Goal: Use online tool/utility: Use online tool/utility

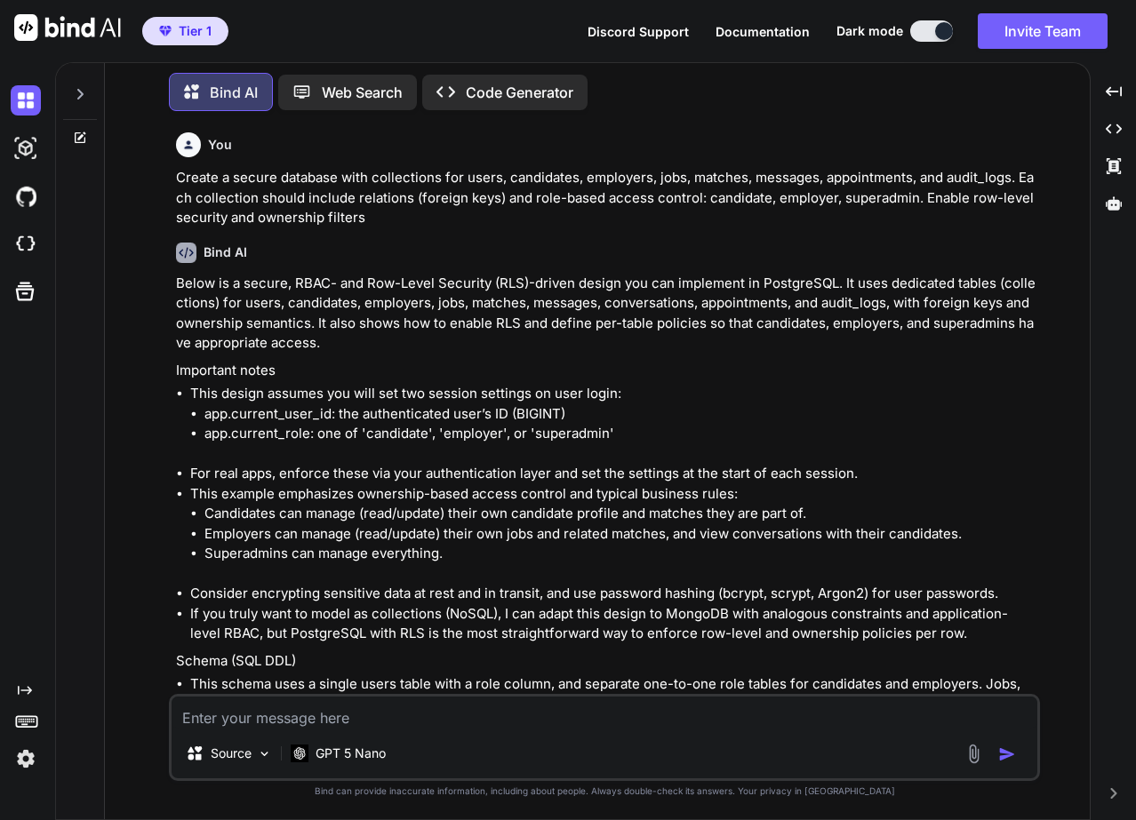
click at [496, 85] on p "Code Generator" at bounding box center [520, 92] width 108 height 21
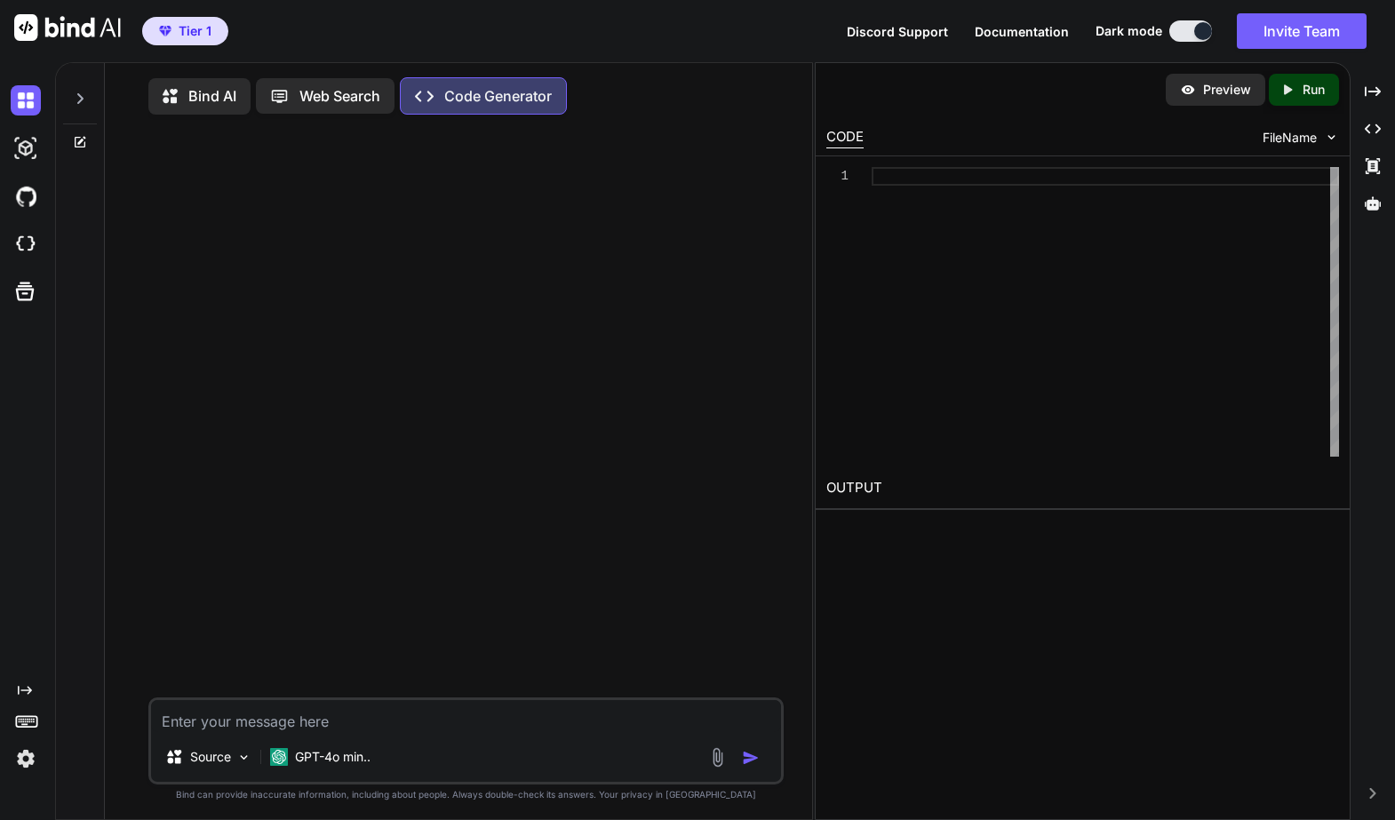
type textarea "x"
type textarea "Honorar #Musikverbindet WS08 [PERSON_NAME] 2025 - [PERSON_NAME]"
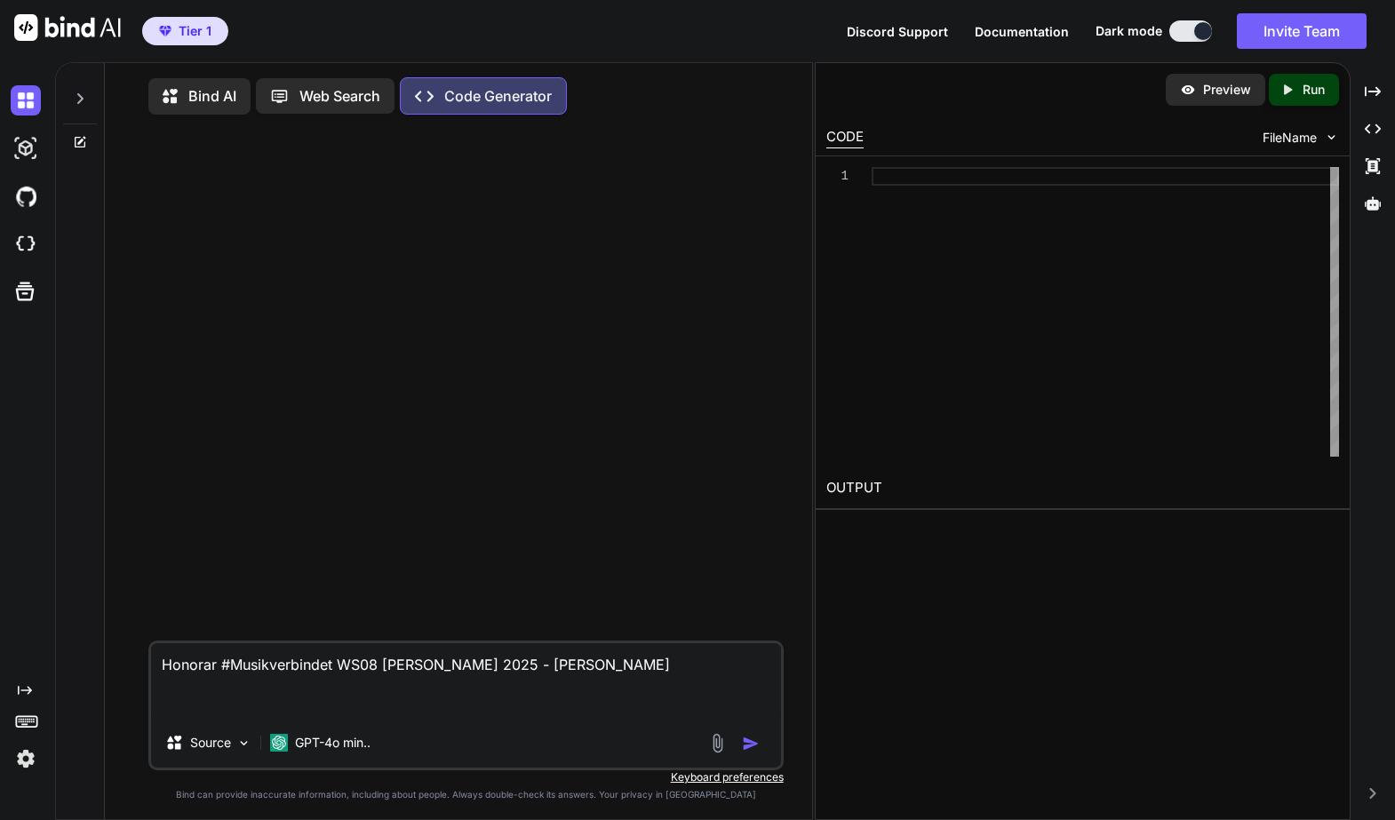
type textarea "x"
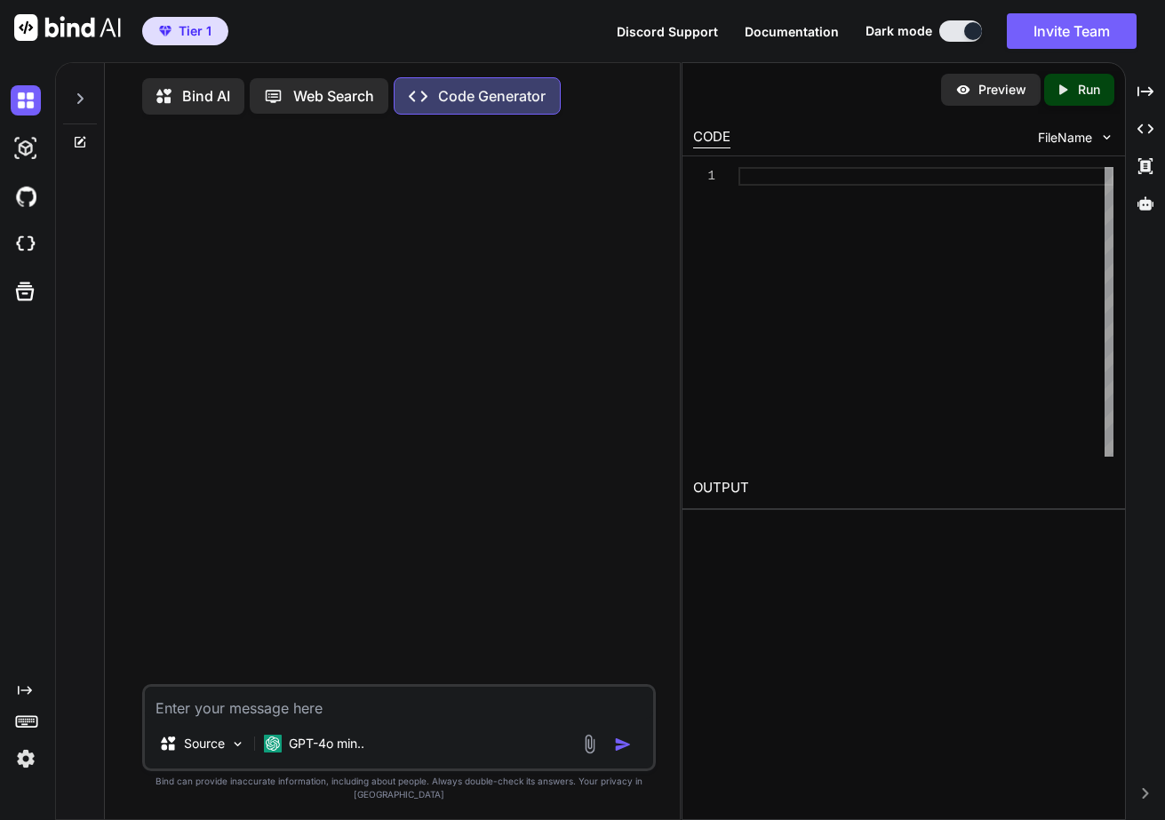
paste textarea "Create a secure database with collections for users, candidates, employers, job…"
type textarea "x"
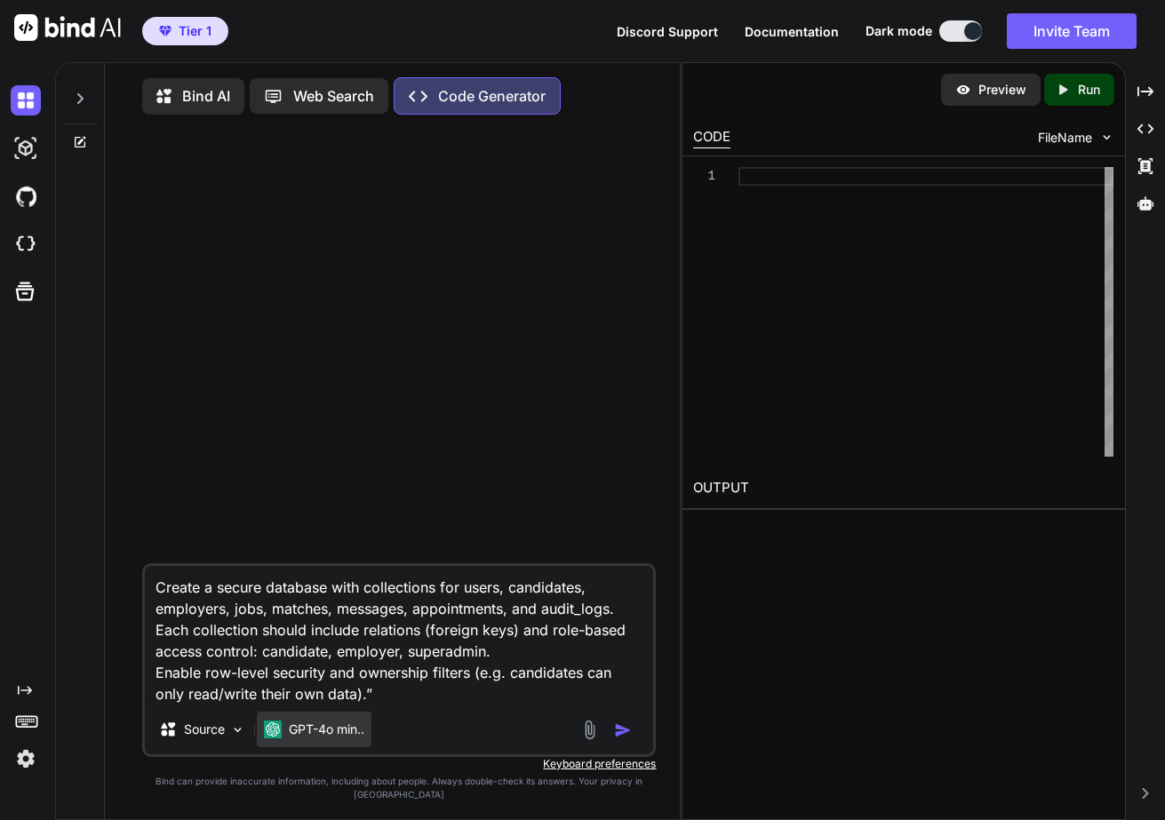
type textarea "Create a secure database with collections for users, candidates, employers, job…"
click at [313, 739] on p "GPT-4o min.." at bounding box center [327, 730] width 76 height 18
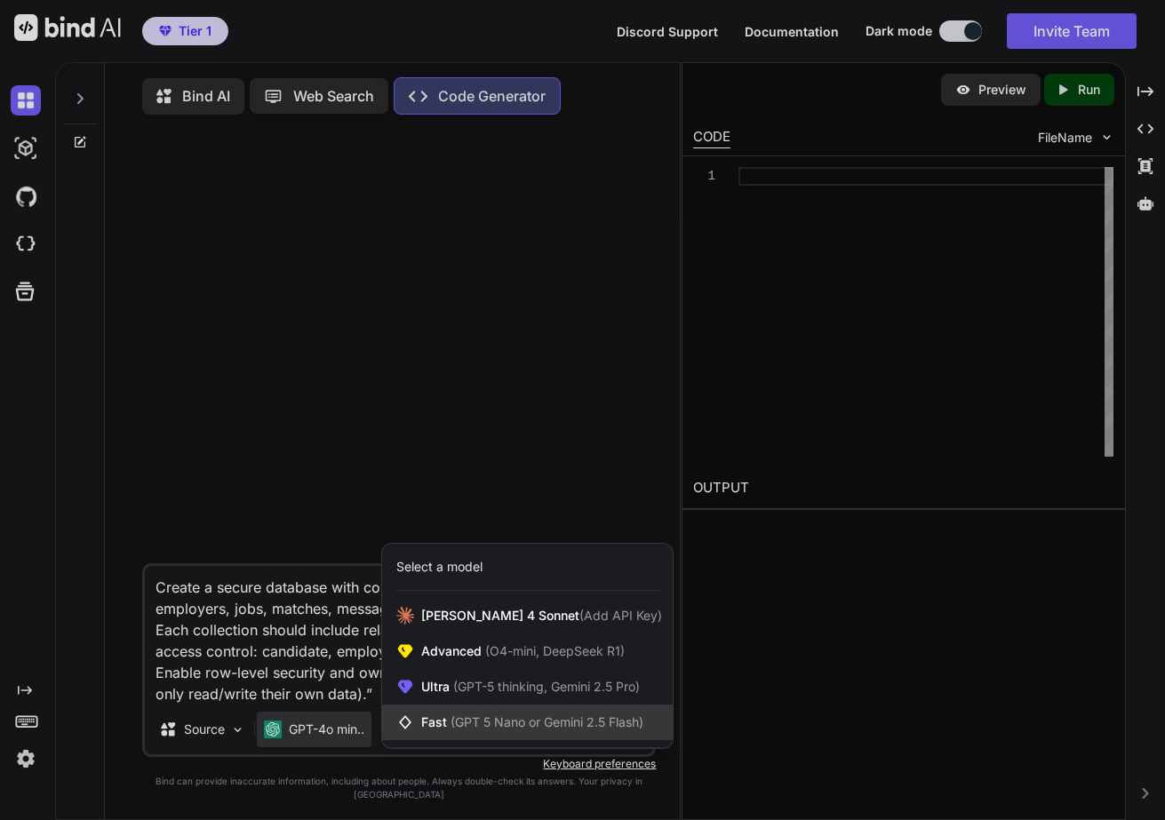
click at [469, 730] on span "(GPT 5 Nano or Gemini 2.5 Flash)" at bounding box center [547, 722] width 193 height 15
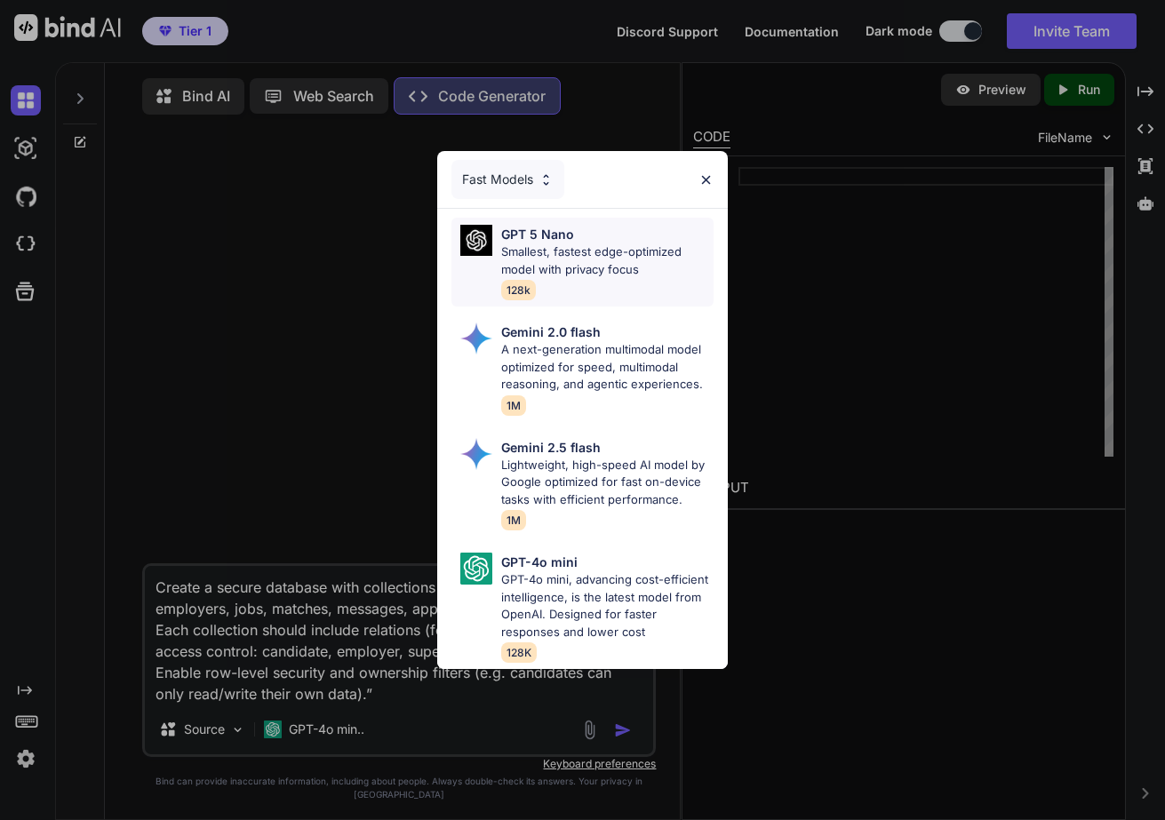
click at [568, 261] on p "Smallest, fastest edge-optimized model with privacy focus" at bounding box center [607, 261] width 213 height 35
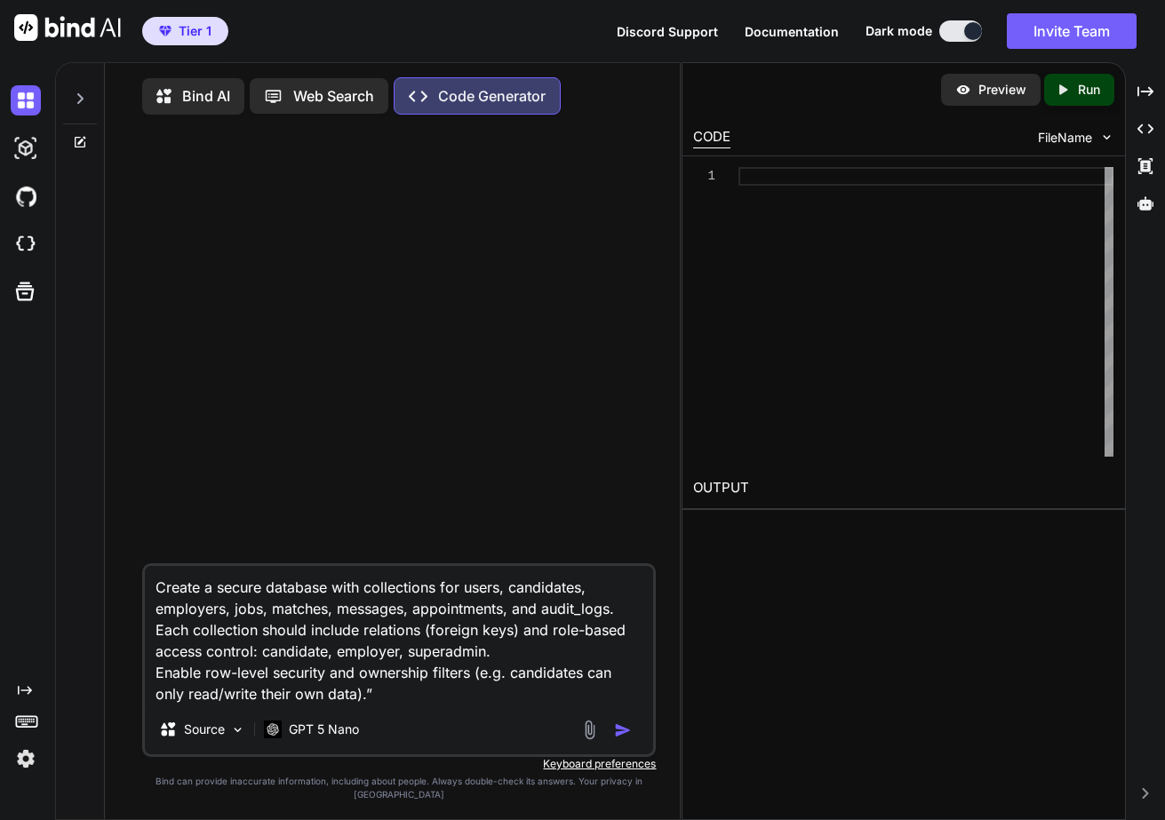
click at [624, 739] on img "button" at bounding box center [623, 731] width 18 height 18
type textarea "x"
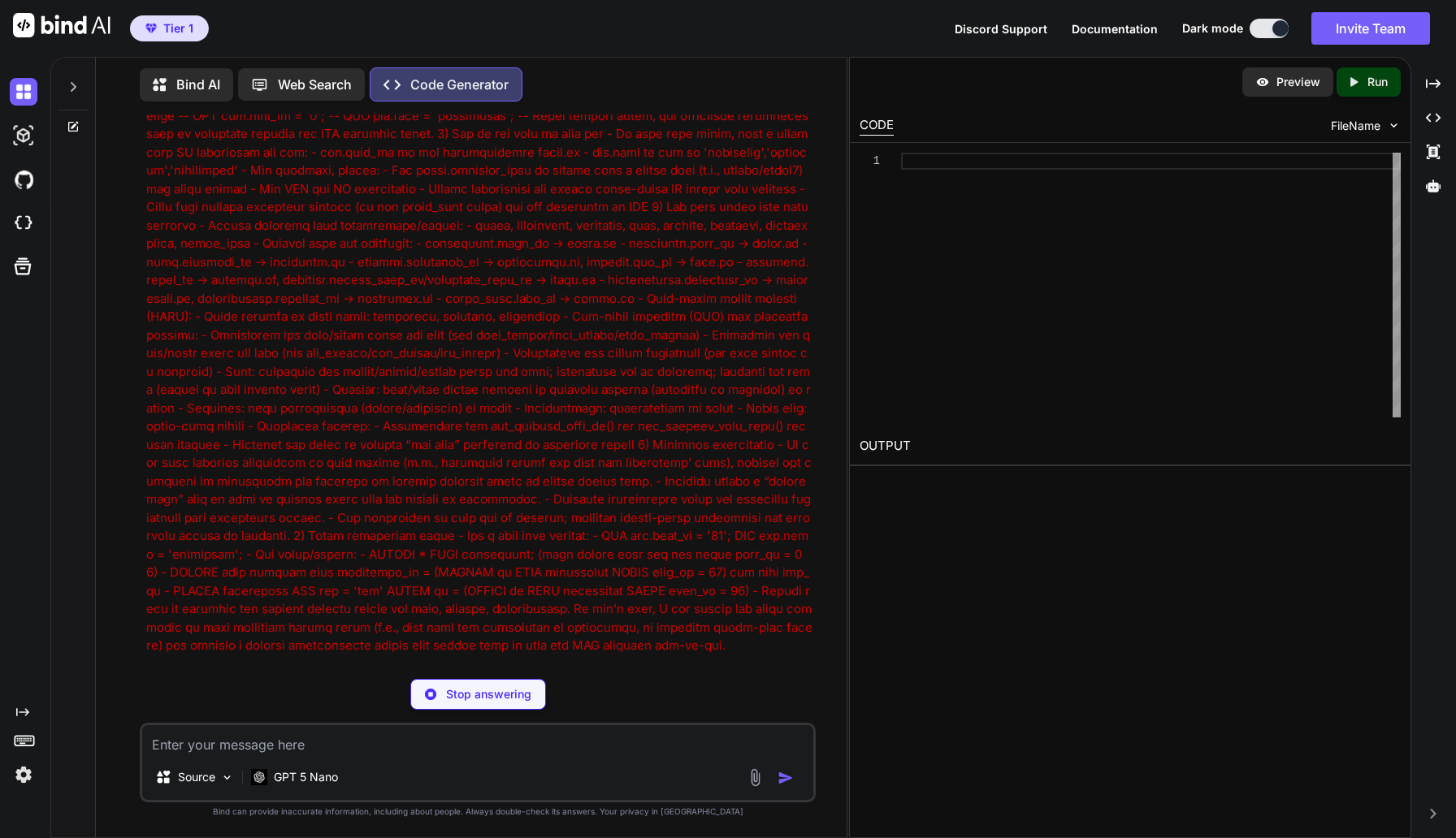
scroll to position [4076, 0]
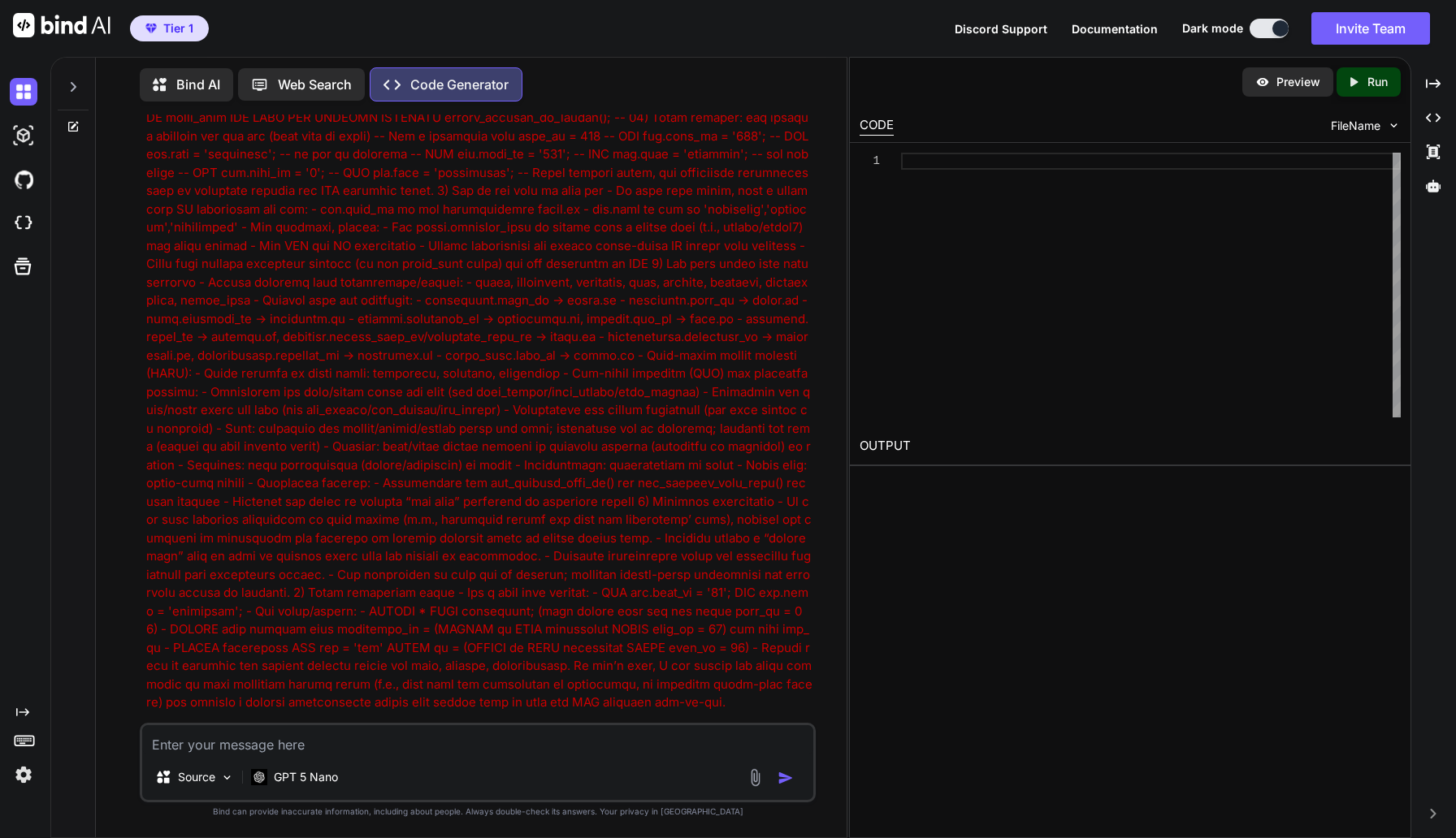
click at [931, 156] on div at bounding box center [1151, 285] width 500 height 265
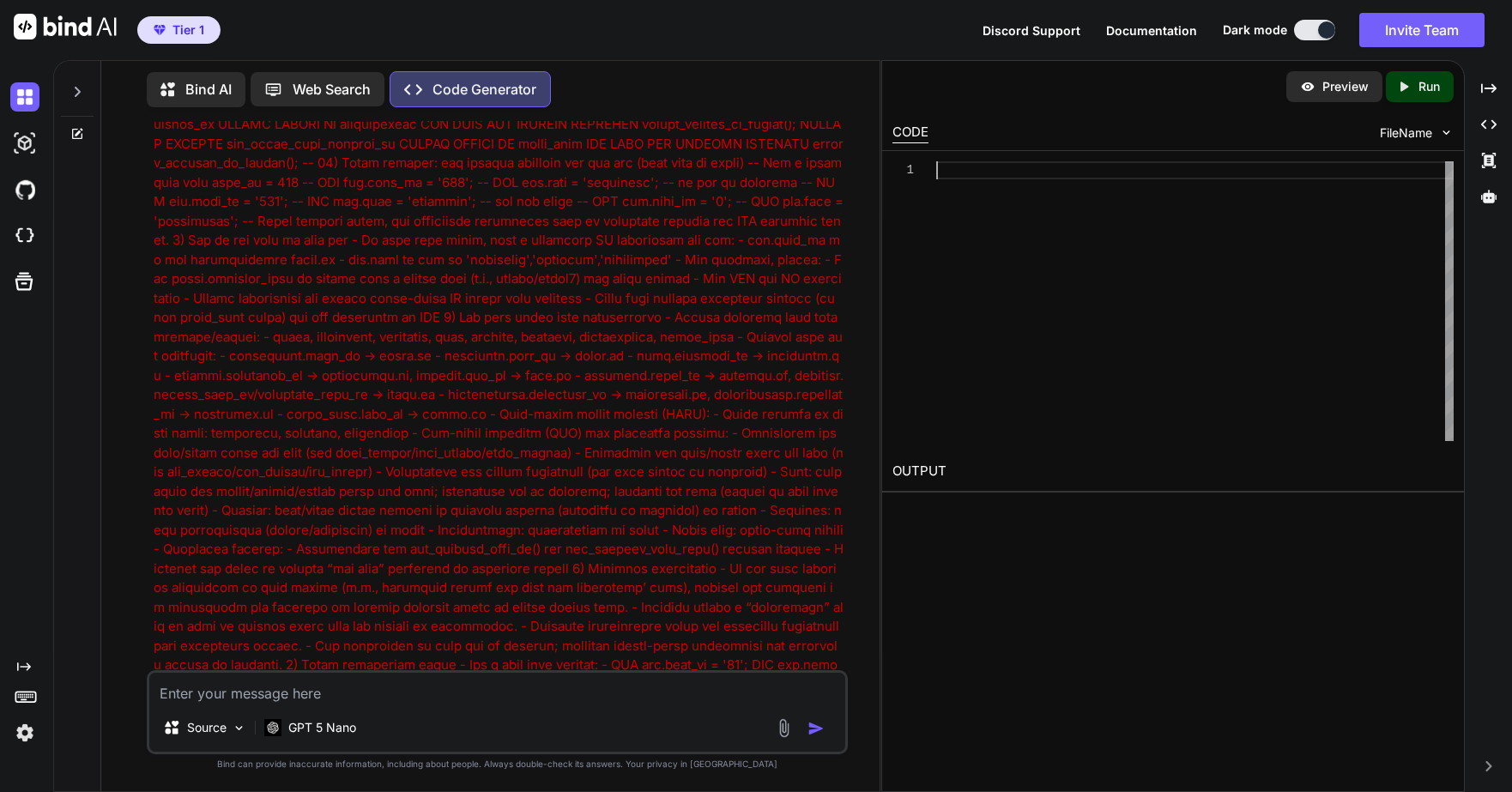
scroll to position [4327, 0]
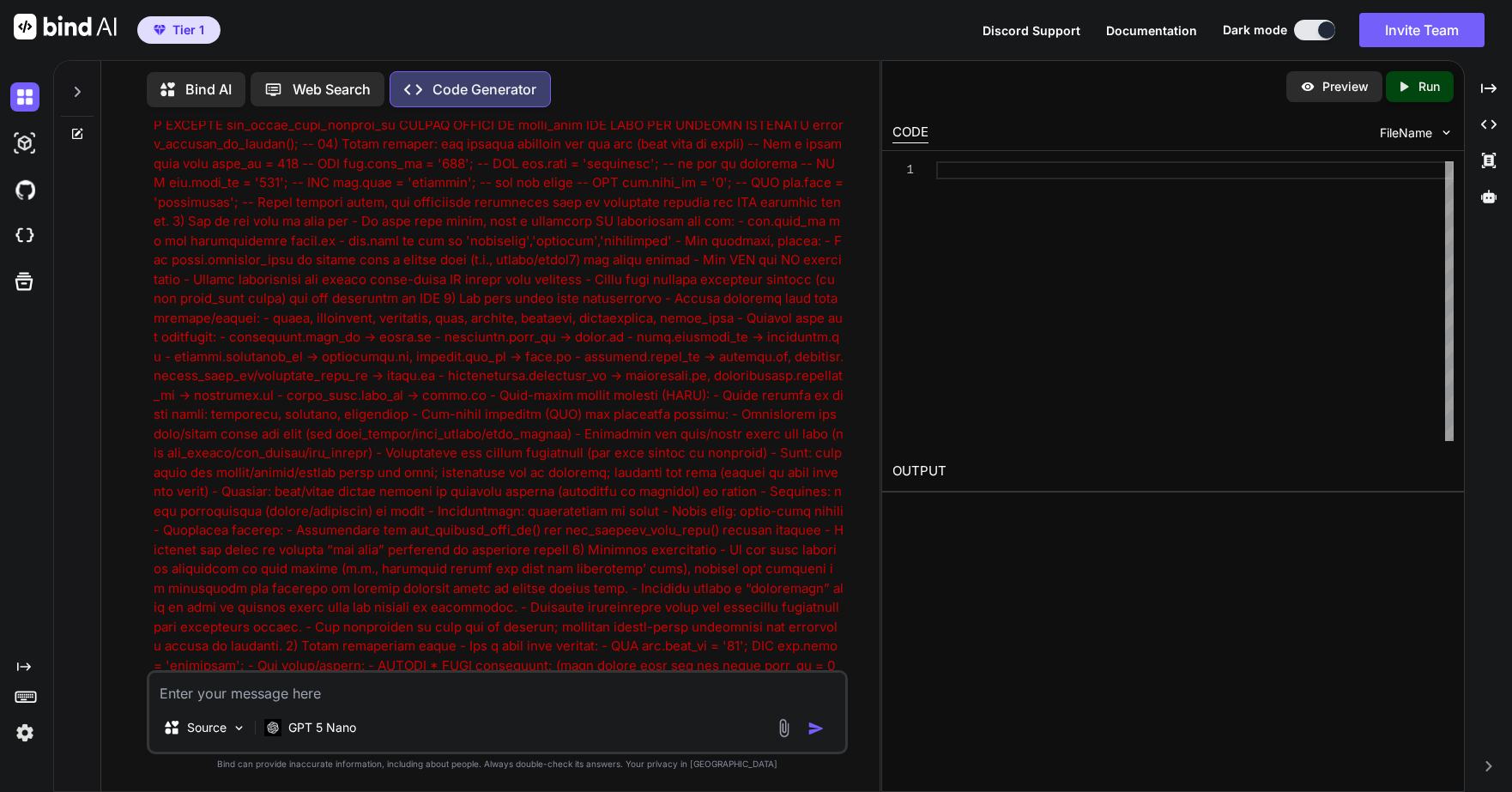
click at [234, 687] on textarea at bounding box center [497, 689] width 696 height 31
paste textarea "“Build a multi-step onboarding form for candidates with 5 questions: location/r…"
type textarea "x"
type textarea "“Build a multi-step onboarding form for candidates with 5 questions: location/r…"
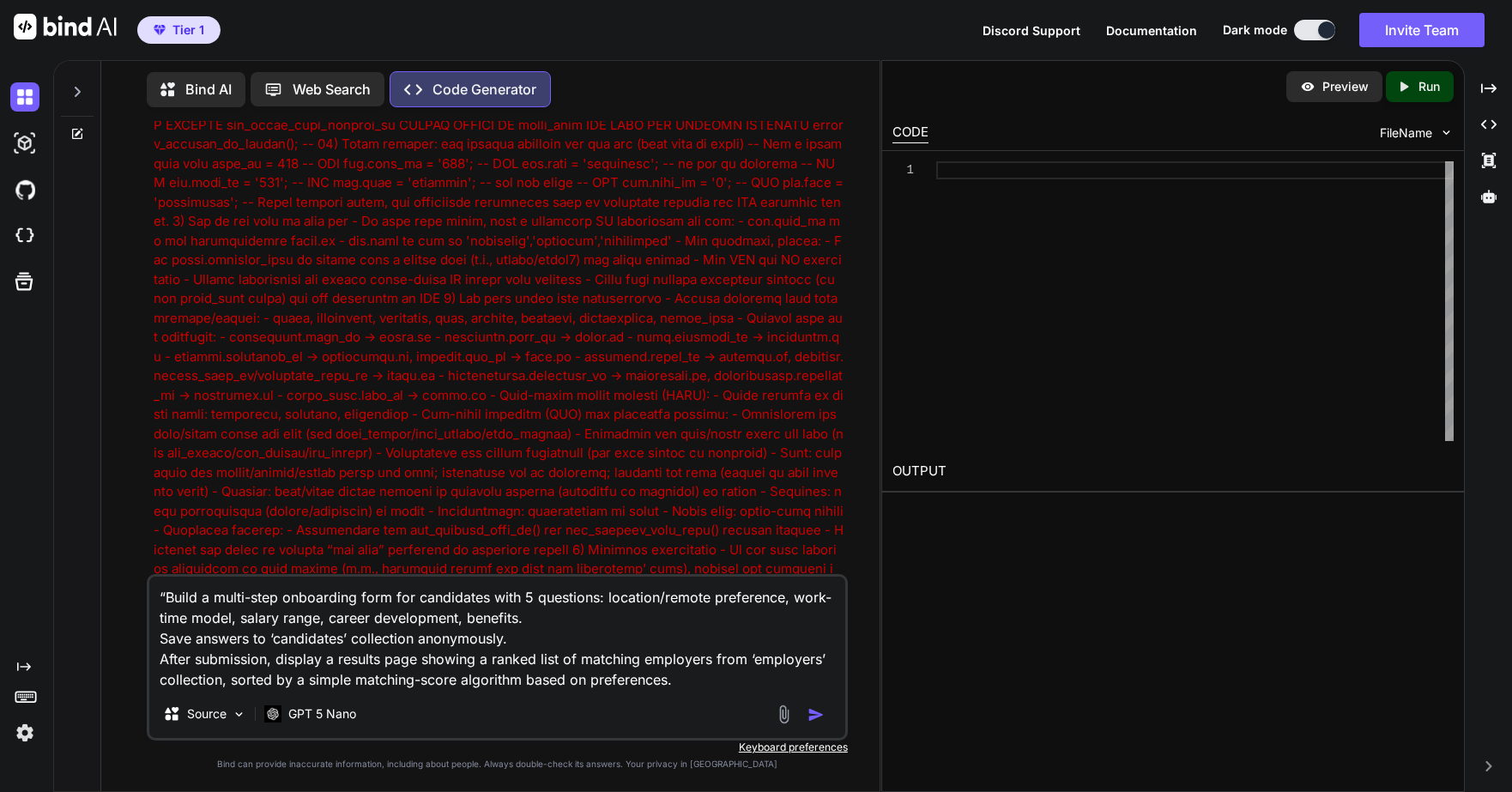
click at [168, 590] on textarea "“Build a multi-step onboarding form for candidates with 5 questions: location/r…" at bounding box center [497, 633] width 696 height 113
type textarea "x"
type textarea "Build a multi-step onboarding form for candidates with 5 questions: location/re…"
click at [825, 718] on button "button" at bounding box center [819, 715] width 24 height 17
type textarea "x"
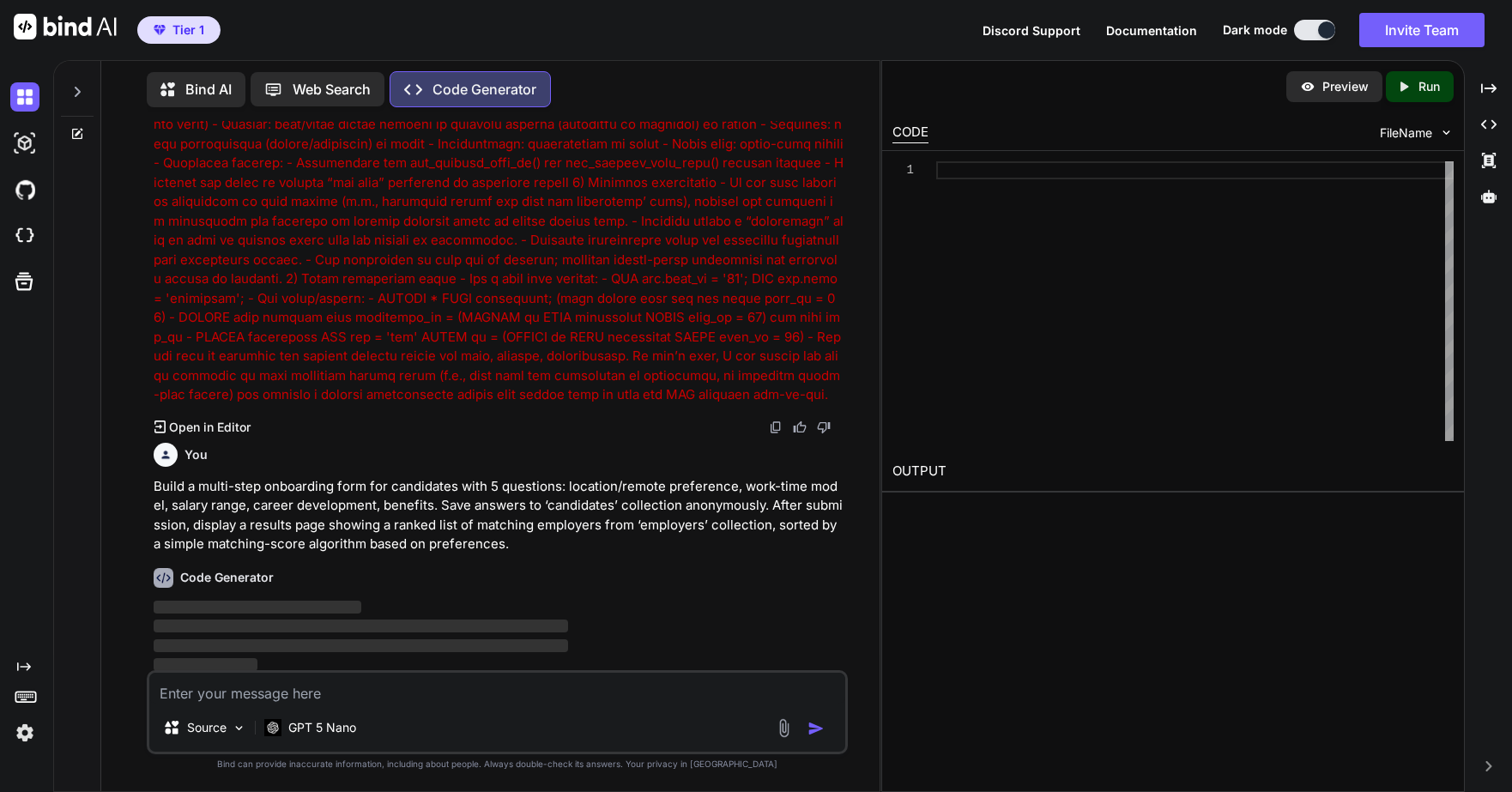
scroll to position [4699, 0]
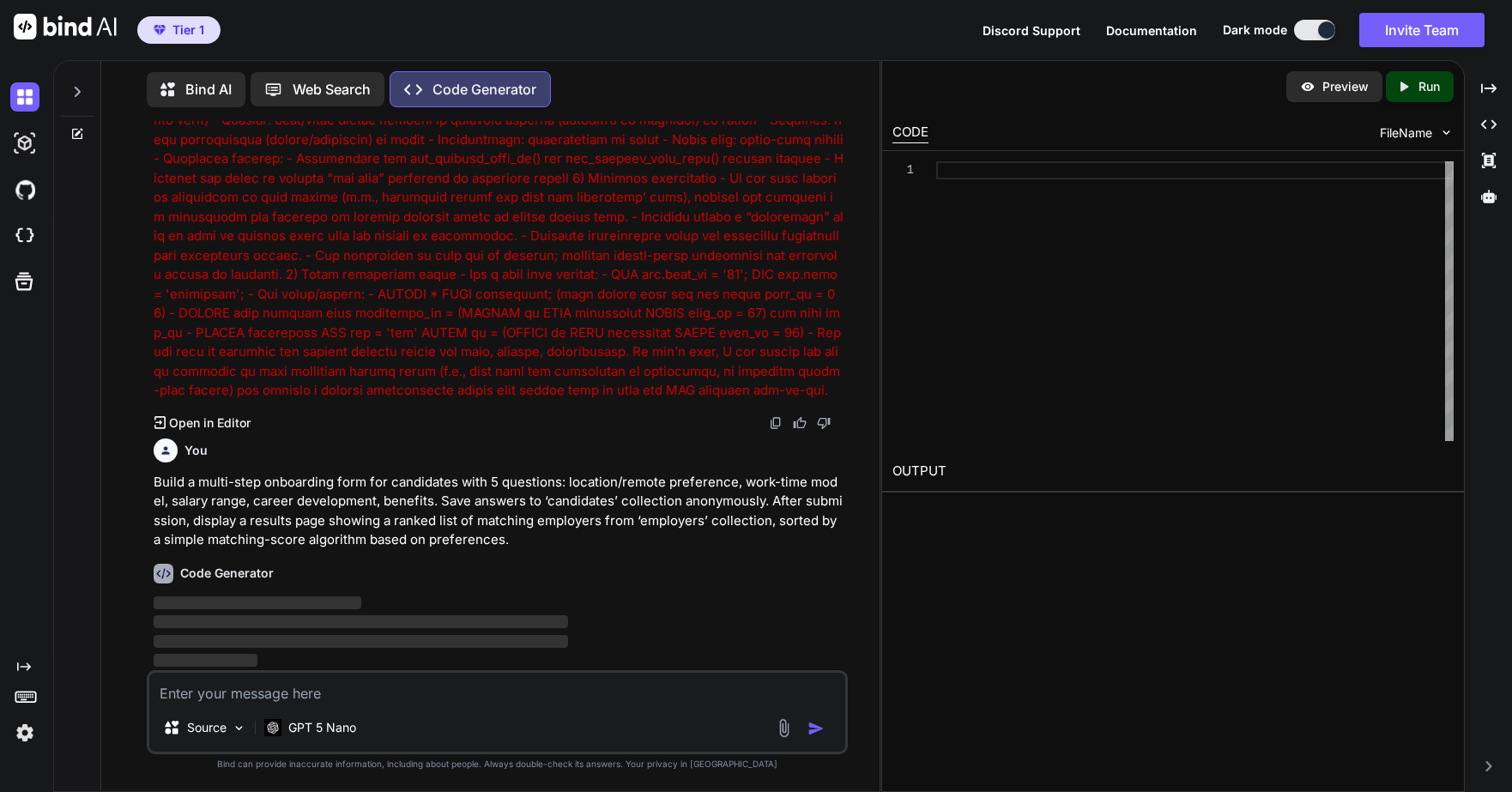
click at [1096, 79] on p "Preview" at bounding box center [1346, 87] width 46 height 17
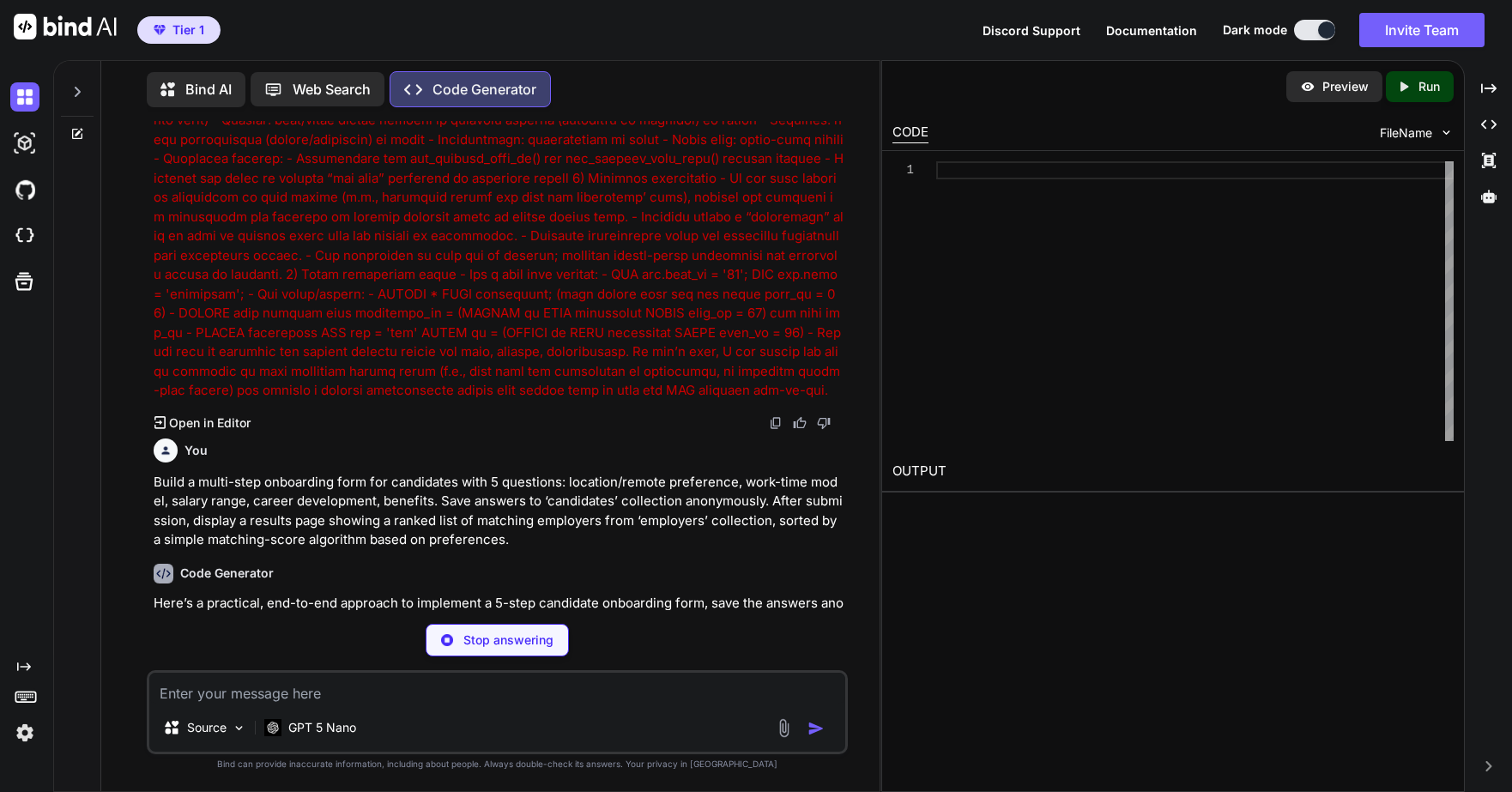
type textarea "x"
select select "false"
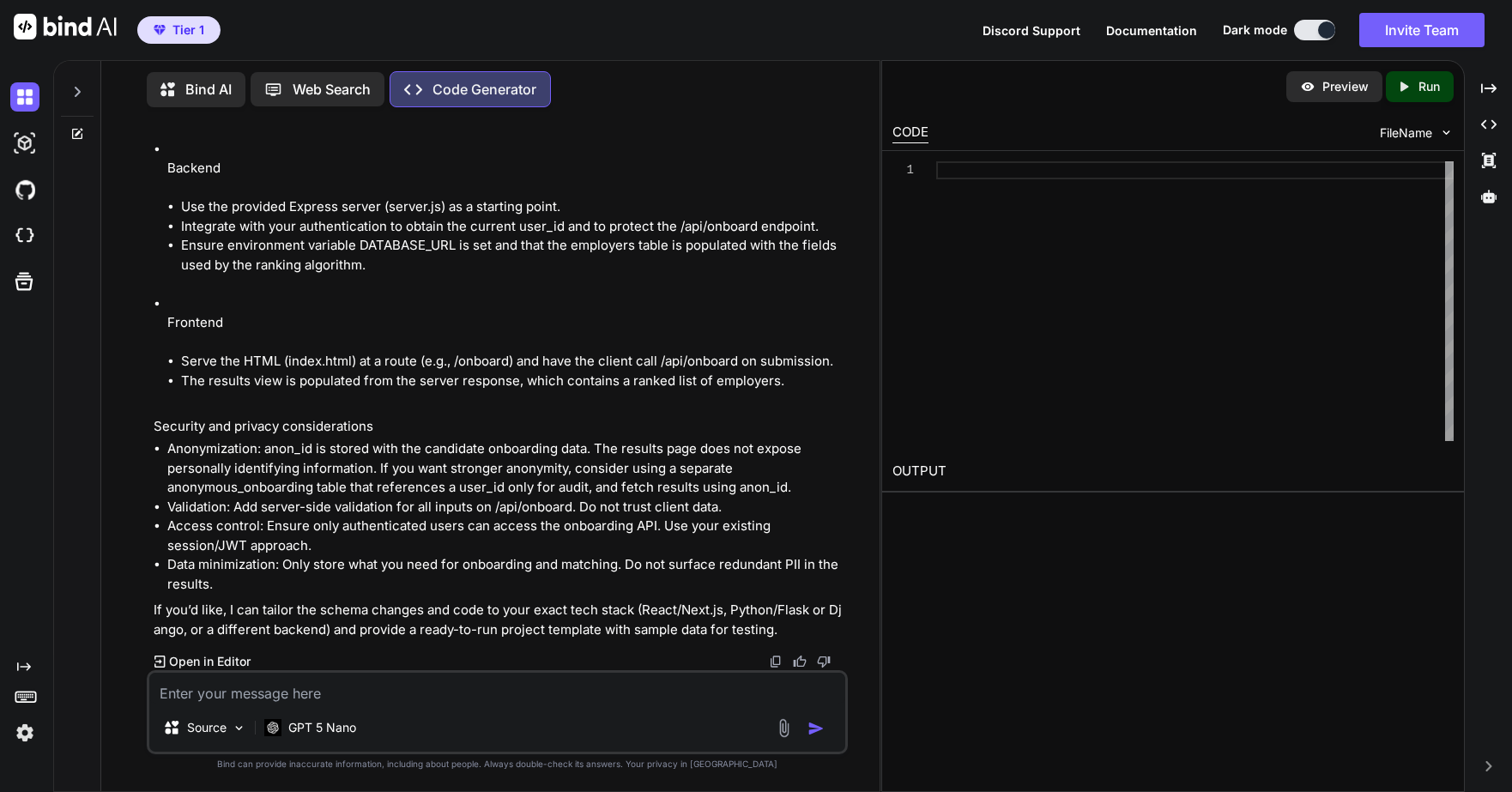
scroll to position [11318, 0]
click at [1096, 78] on p "Preview" at bounding box center [1346, 87] width 46 height 17
click at [1096, 35] on div at bounding box center [1327, 30] width 17 height 17
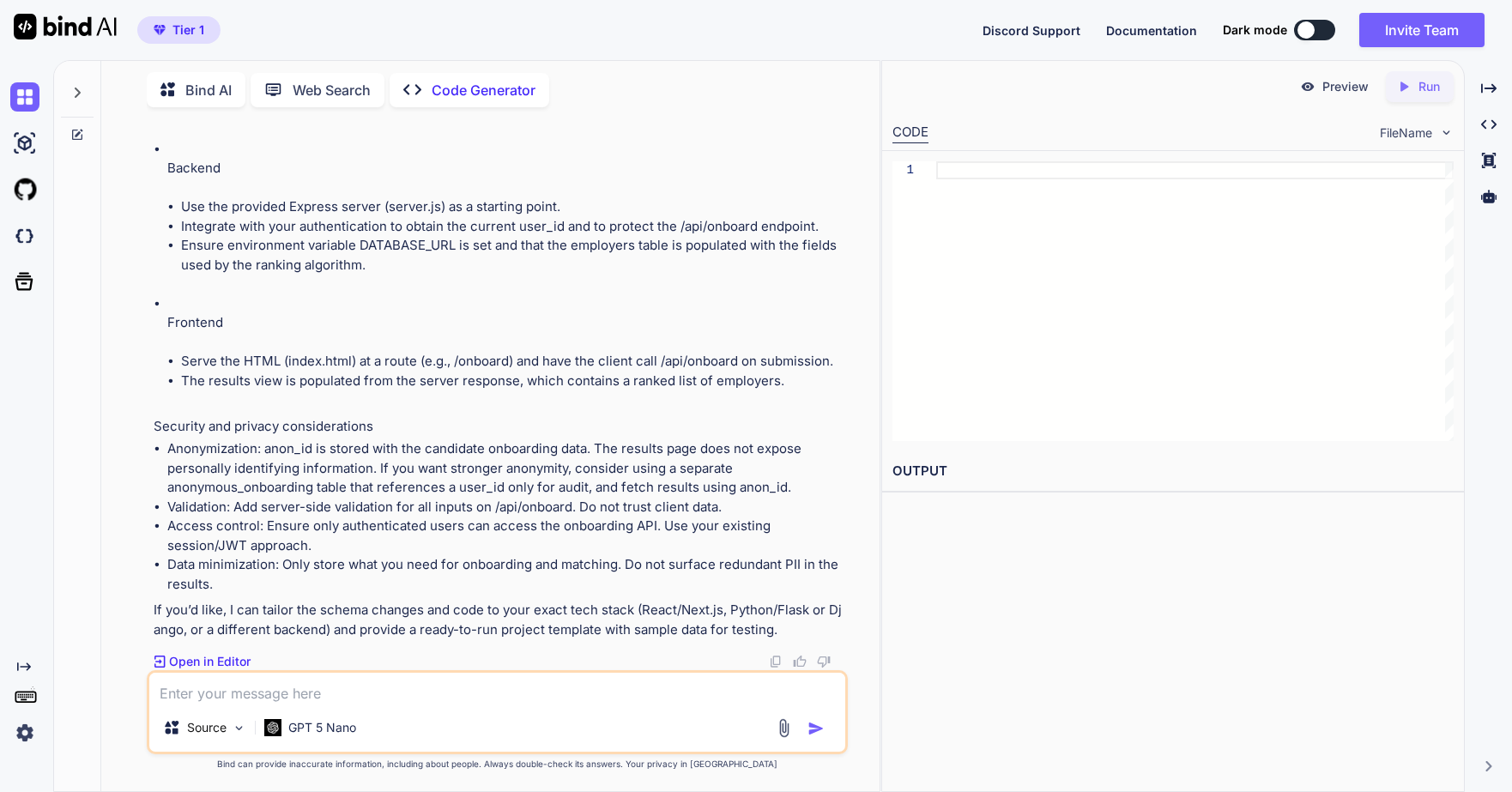
click at [1096, 27] on button at bounding box center [1314, 29] width 42 height 20
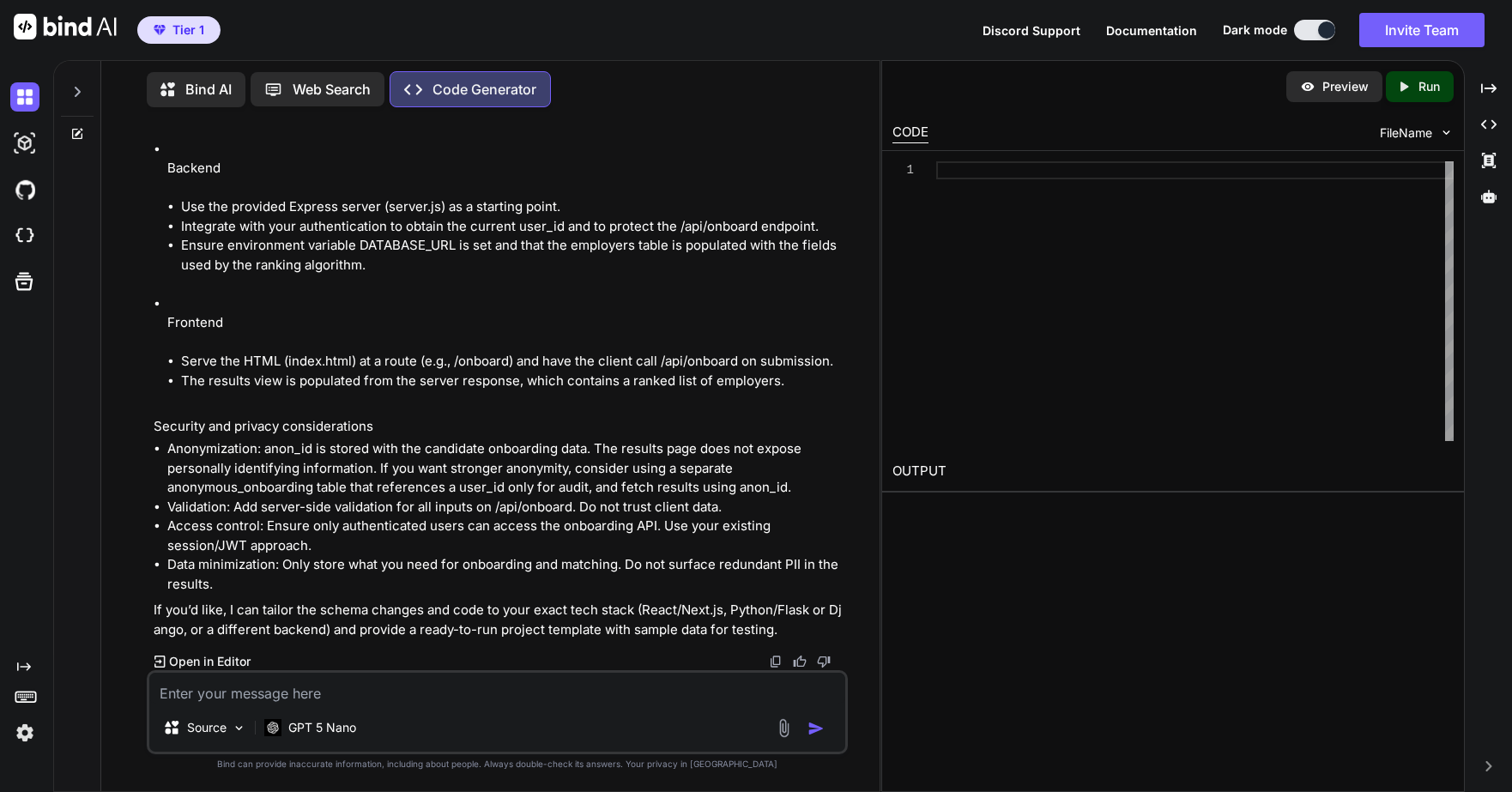
click at [1096, 27] on button at bounding box center [1314, 29] width 42 height 20
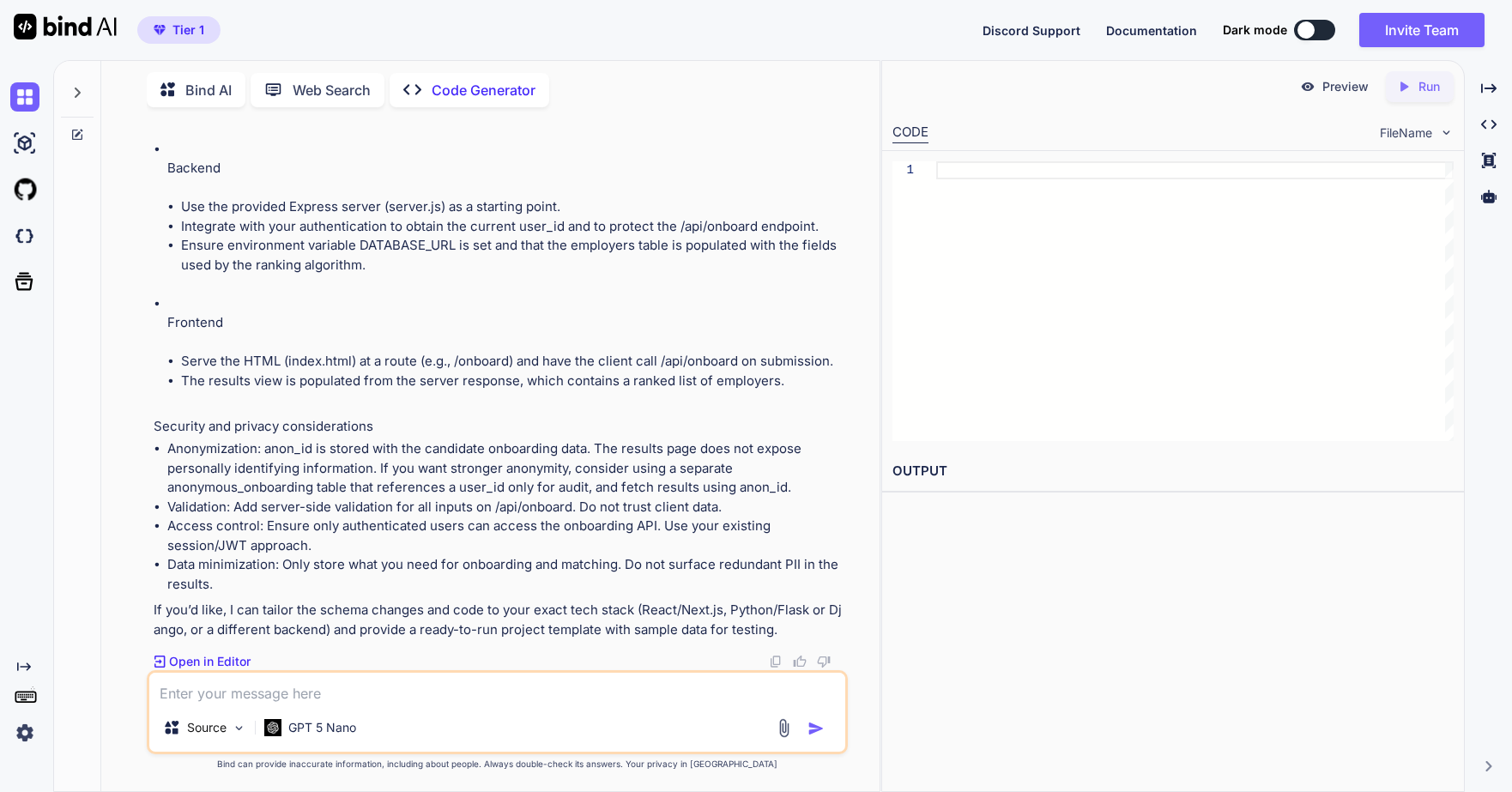
click at [1096, 27] on div at bounding box center [1306, 30] width 17 height 17
type textarea "x"
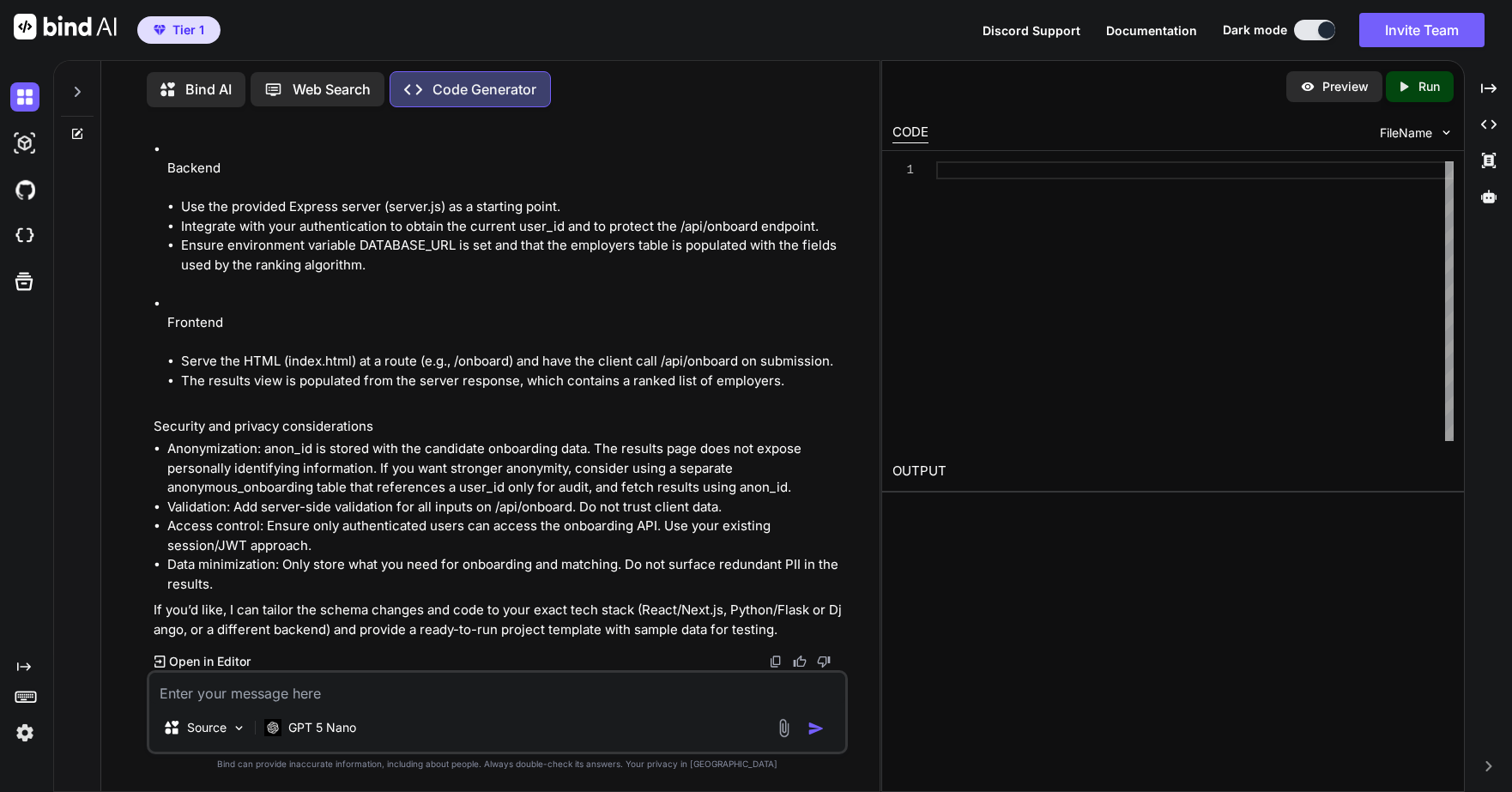
click at [197, 664] on p "Open in Editor" at bounding box center [210, 662] width 81 height 17
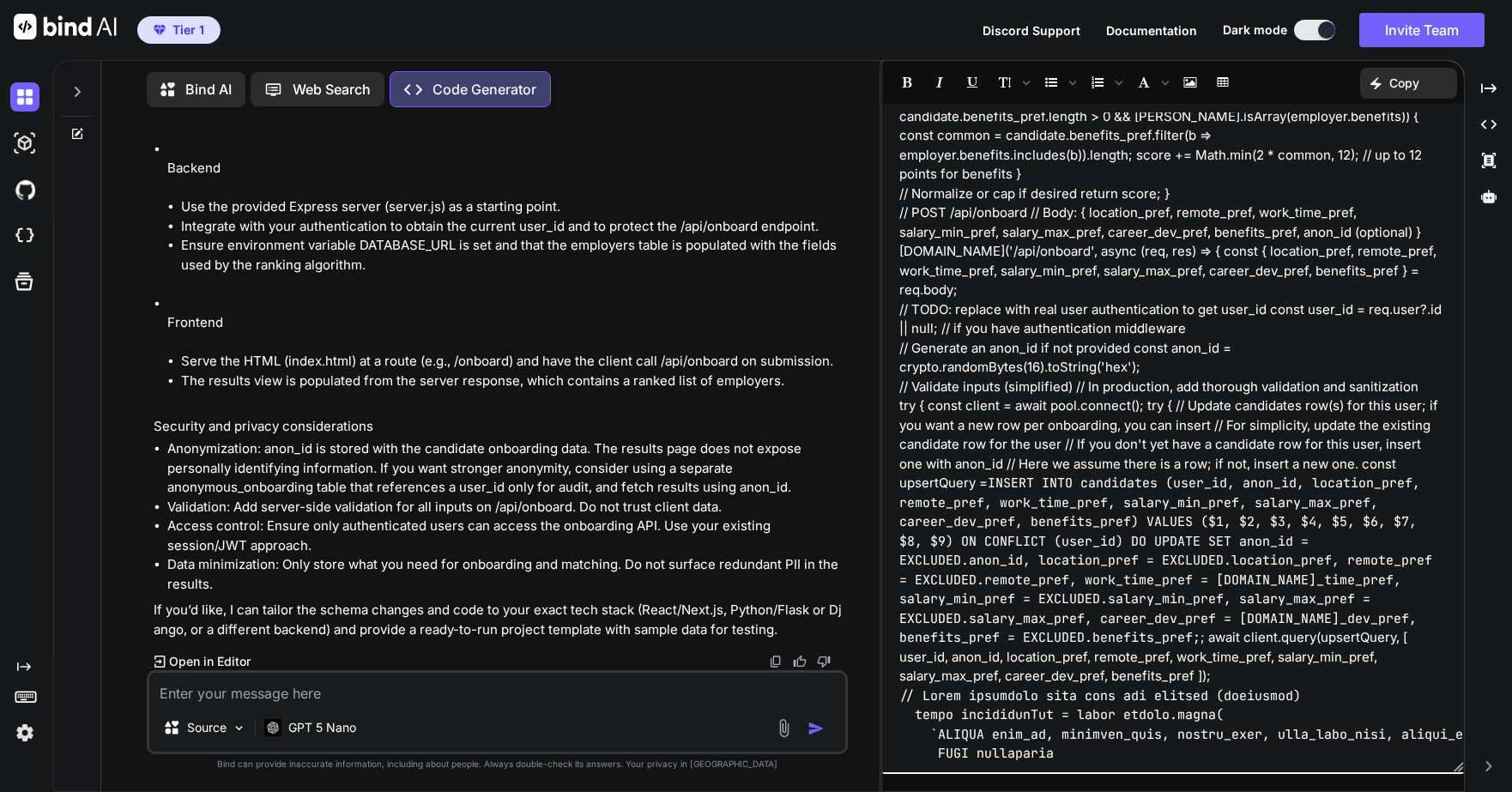
scroll to position [2092, 0]
